Goal: Task Accomplishment & Management: Manage account settings

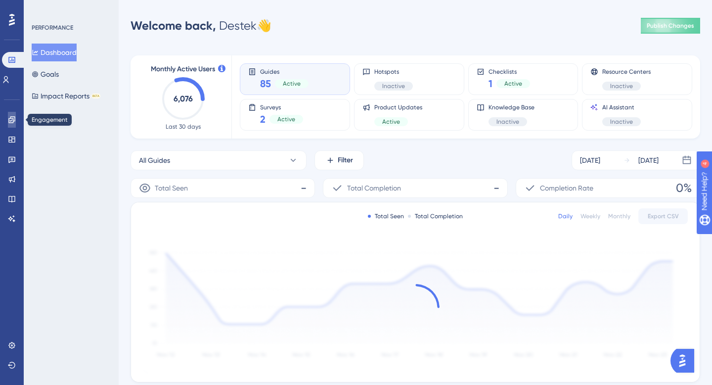
click at [9, 122] on icon at bounding box center [12, 120] width 8 height 8
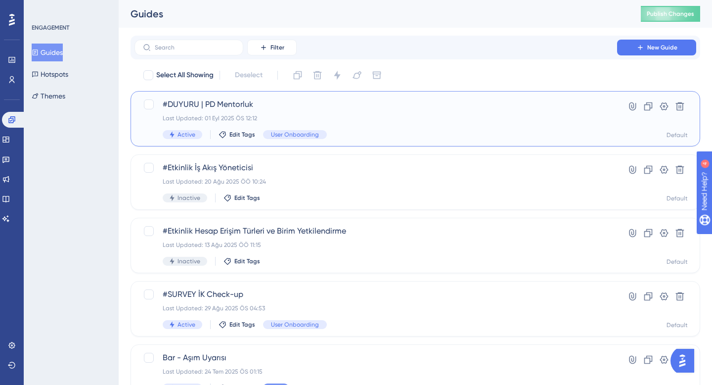
click at [324, 105] on span "#DUYURU | PD Mentorluk" at bounding box center [376, 104] width 426 height 12
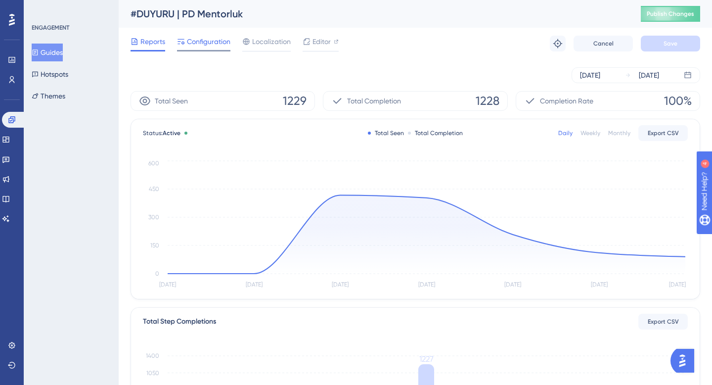
click at [218, 45] on span "Configuration" at bounding box center [209, 42] width 44 height 12
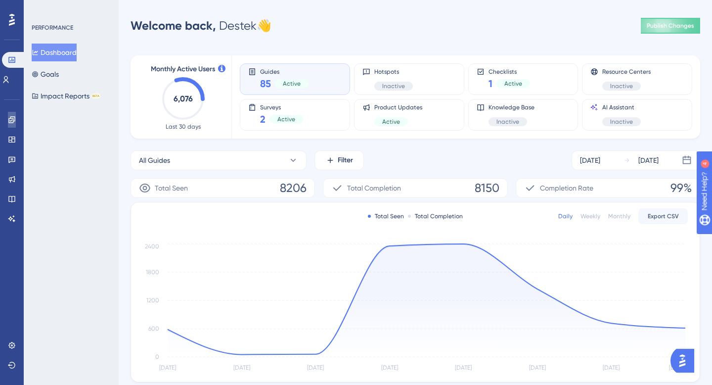
click at [16, 121] on link at bounding box center [12, 120] width 8 height 16
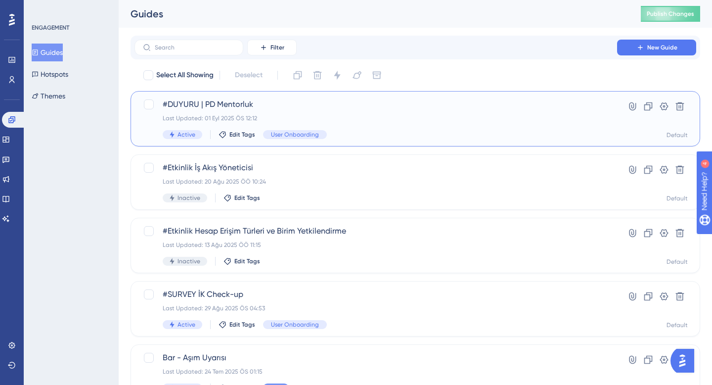
click at [312, 109] on span "#DUYURU | PD Mentorluk" at bounding box center [376, 104] width 426 height 12
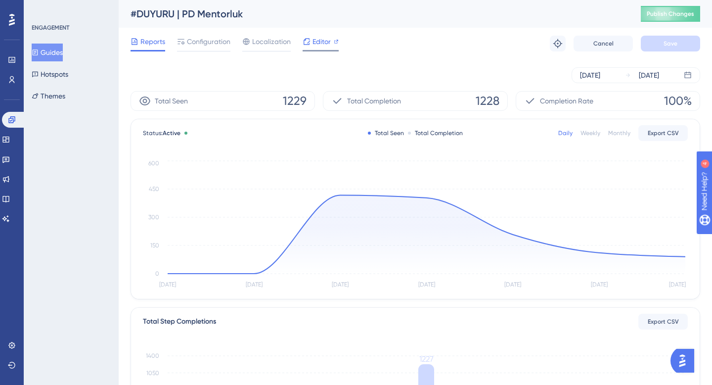
click at [323, 47] on div "Editor" at bounding box center [321, 44] width 36 height 16
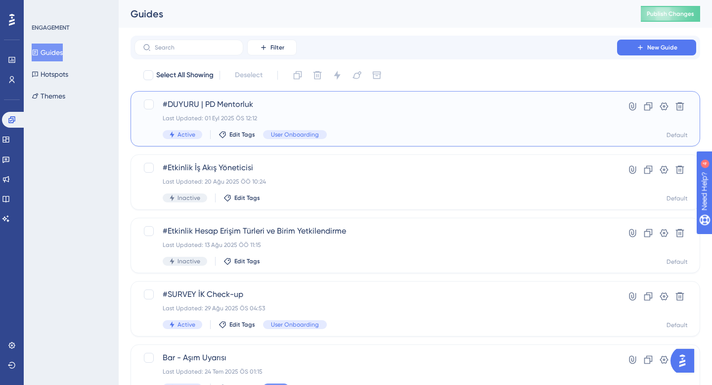
click at [321, 109] on span "#DUYURU | PD Mentorluk" at bounding box center [376, 104] width 426 height 12
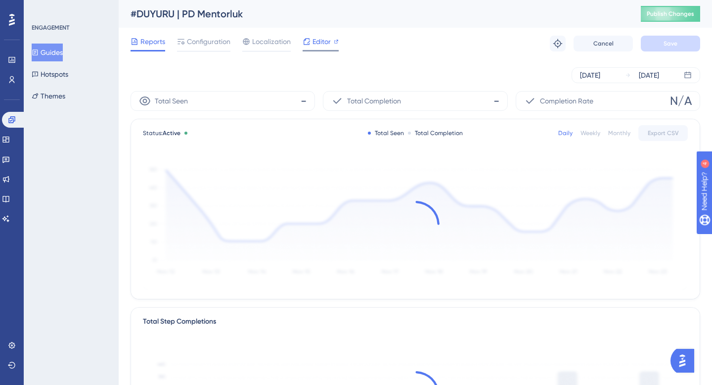
click at [325, 44] on span "Editor" at bounding box center [321, 42] width 18 height 12
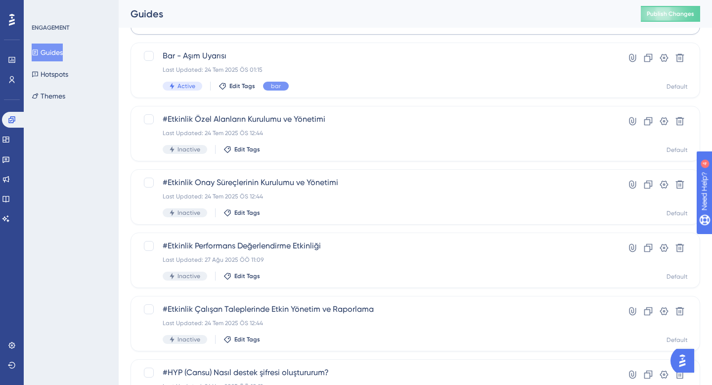
scroll to position [383, 0]
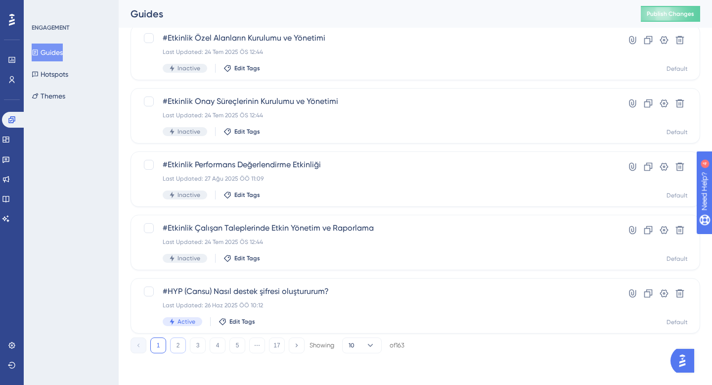
click at [180, 342] on button "2" at bounding box center [178, 345] width 16 height 16
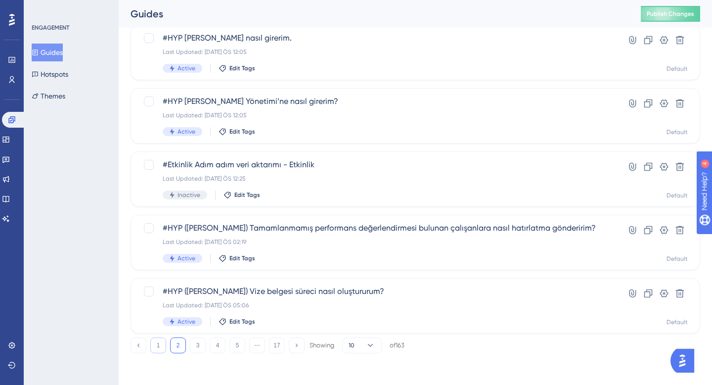
click at [160, 346] on button "1" at bounding box center [158, 345] width 16 height 16
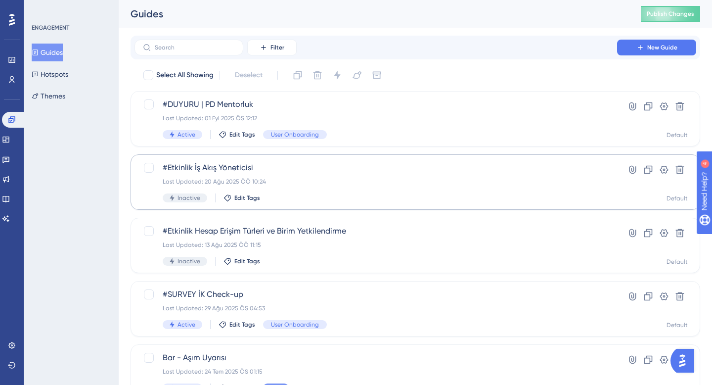
scroll to position [62, 0]
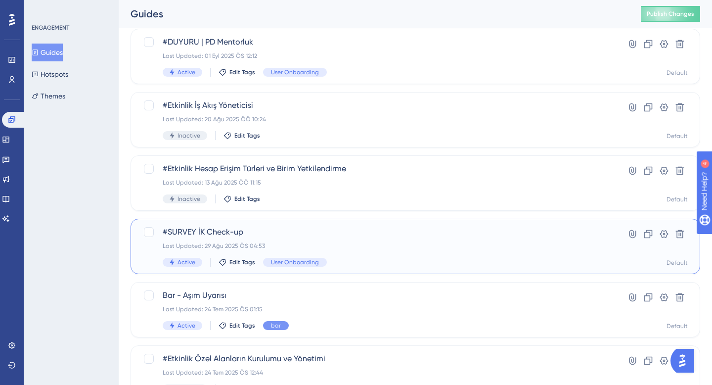
click at [324, 253] on div "#SURVEY İK Check-up Last Updated: 29 Ağu 2025 ÖS 04:53 Active Edit Tags User On…" at bounding box center [376, 246] width 426 height 41
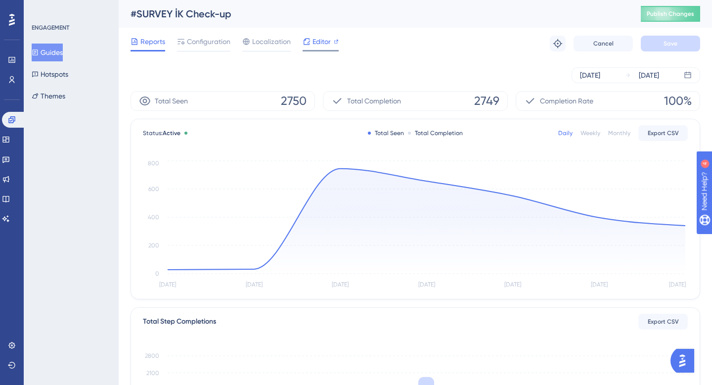
click at [321, 43] on span "Editor" at bounding box center [321, 42] width 18 height 12
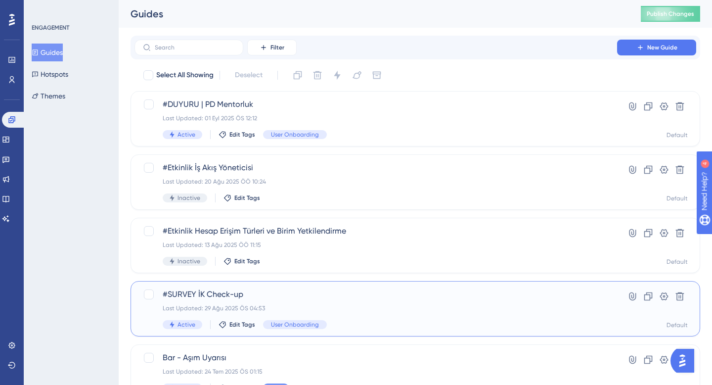
click at [306, 291] on span "#SURVEY İK Check-up" at bounding box center [376, 294] width 426 height 12
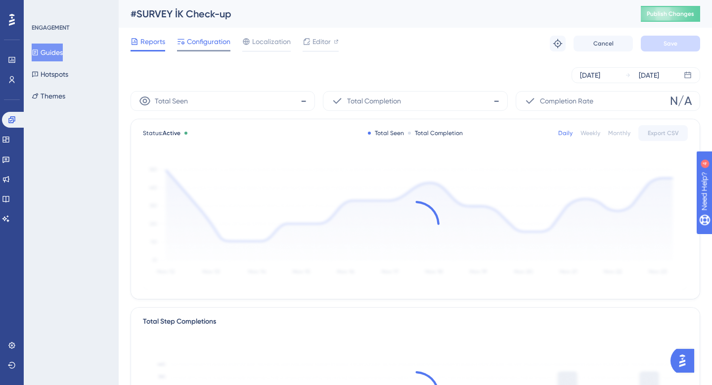
click at [226, 47] on span "Configuration" at bounding box center [209, 42] width 44 height 12
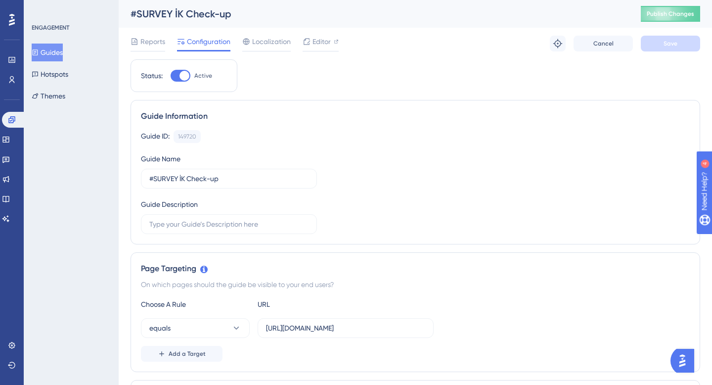
click at [183, 76] on div at bounding box center [184, 76] width 10 height 10
click at [171, 76] on input "Active" at bounding box center [170, 76] width 0 height 0
checkbox input "false"
click at [681, 43] on button "Save" at bounding box center [670, 44] width 59 height 16
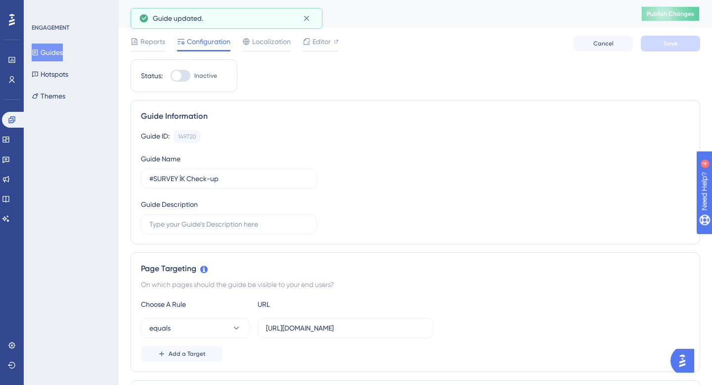
click at [675, 18] on button "Publish Changes" at bounding box center [670, 14] width 59 height 16
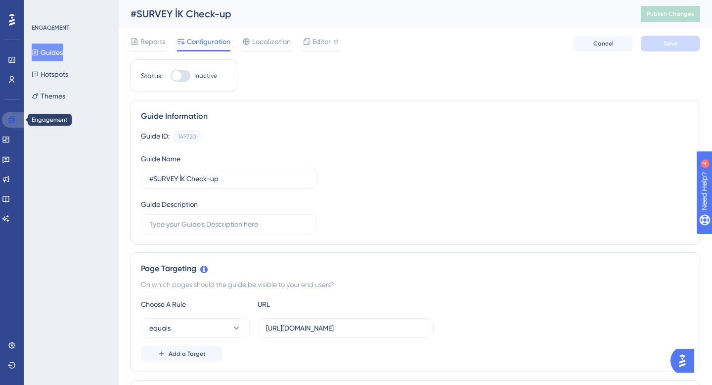
click at [12, 120] on icon at bounding box center [12, 120] width 8 height 8
